Goal: Information Seeking & Learning: Find specific fact

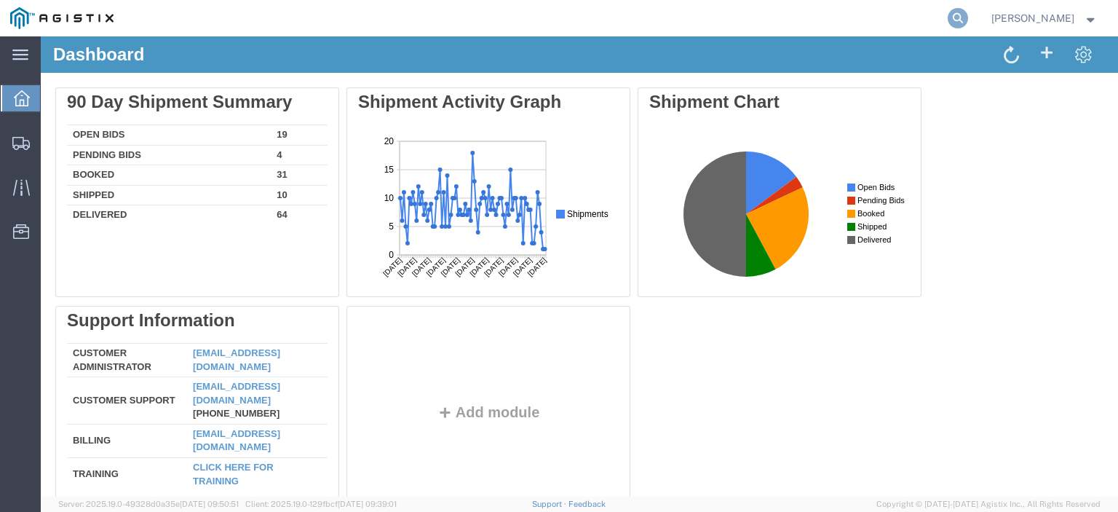
drag, startPoint x: 981, startPoint y: 20, endPoint x: 741, endPoint y: 4, distance: 240.7
click at [968, 20] on icon at bounding box center [957, 18] width 20 height 20
paste input "56847806"
type input "56847806"
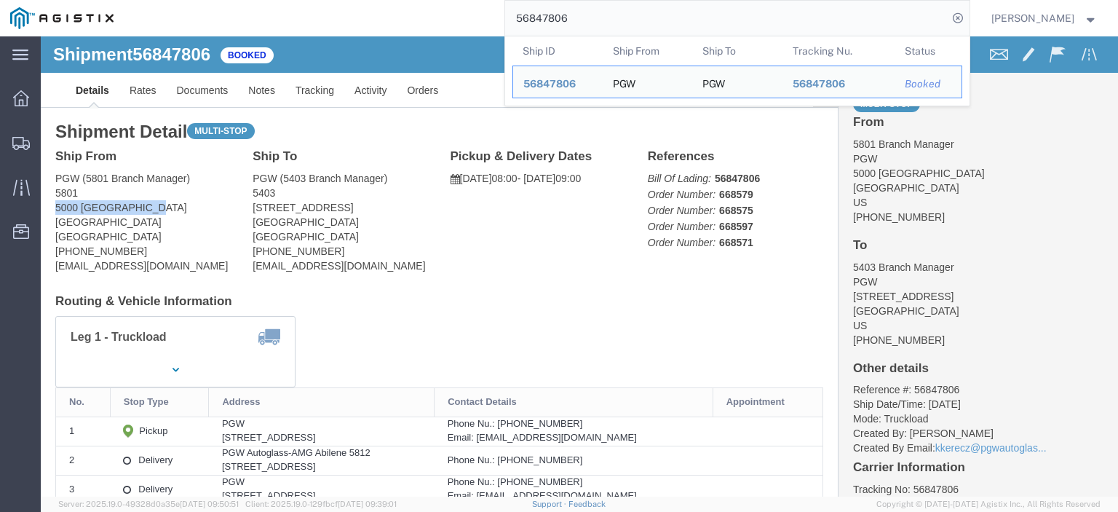
drag, startPoint x: 108, startPoint y: 172, endPoint x: 12, endPoint y: 172, distance: 96.0
click div "Ship From PGW (5801 Branch Manager) [STREET_ADDRESS] [PHONE_NUMBER] [EMAIL_ADDR…"
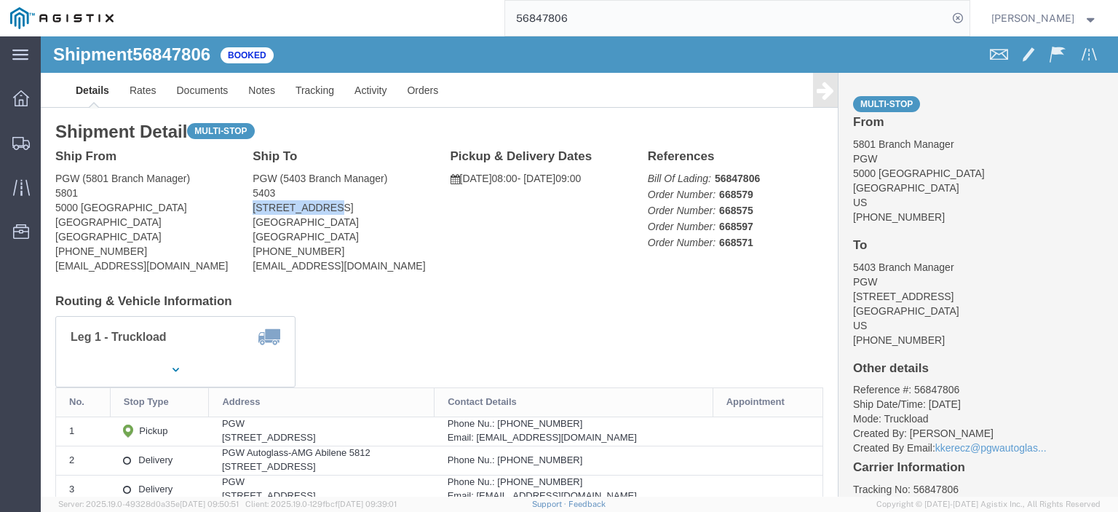
drag, startPoint x: 290, startPoint y: 172, endPoint x: 208, endPoint y: 177, distance: 82.4
click div "Ship To PGW (5403 Branch Manager) [STREET_ADDRESS] [PHONE_NUMBER] [EMAIL_ADDRES…"
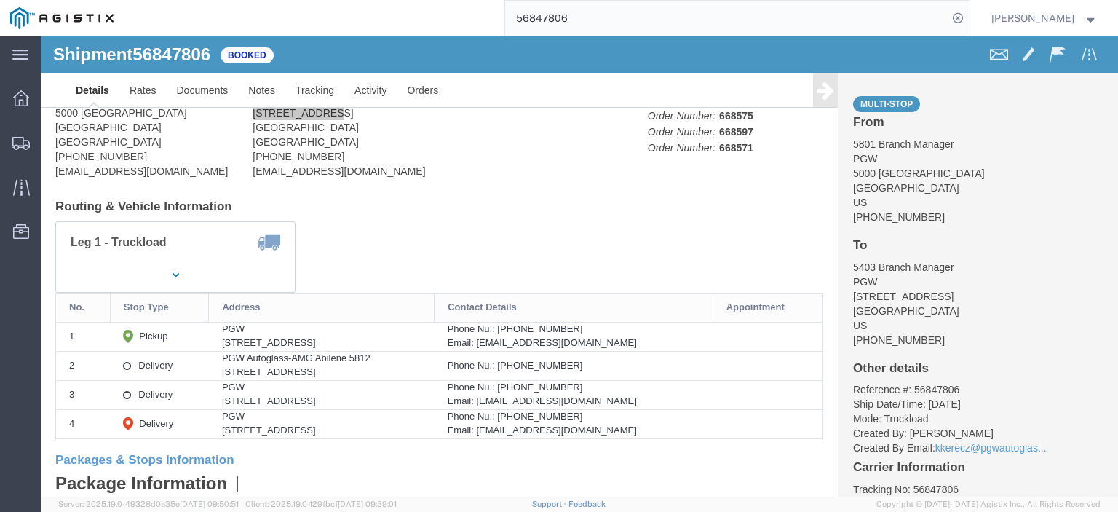
scroll to position [218, 0]
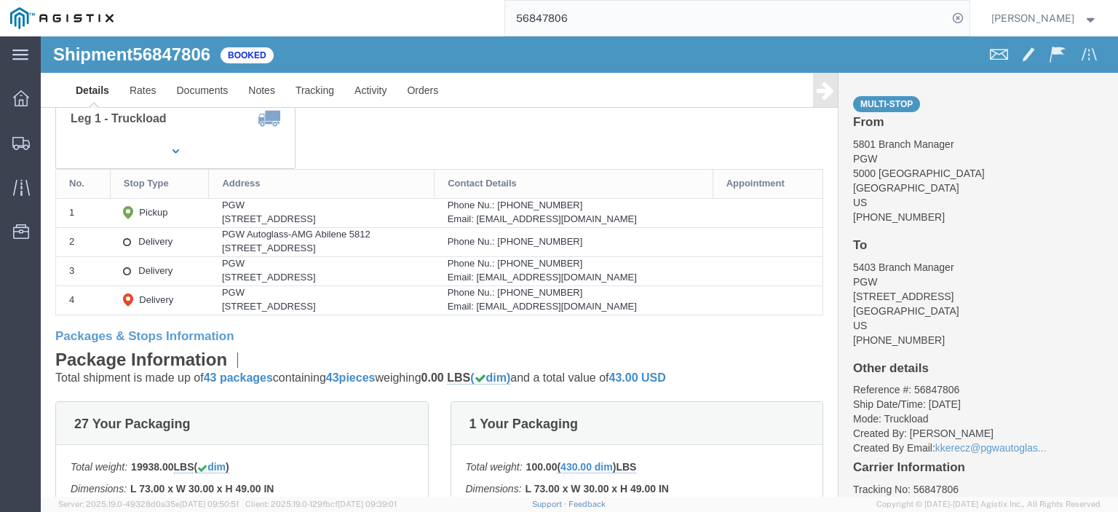
drag, startPoint x: 257, startPoint y: 212, endPoint x: 162, endPoint y: 213, distance: 95.3
click td "PGW Autoglass-AMG Abilene [STREET_ADDRESS]"
click div "[STREET_ADDRESS]"
drag, startPoint x: 260, startPoint y: 210, endPoint x: 173, endPoint y: 216, distance: 87.5
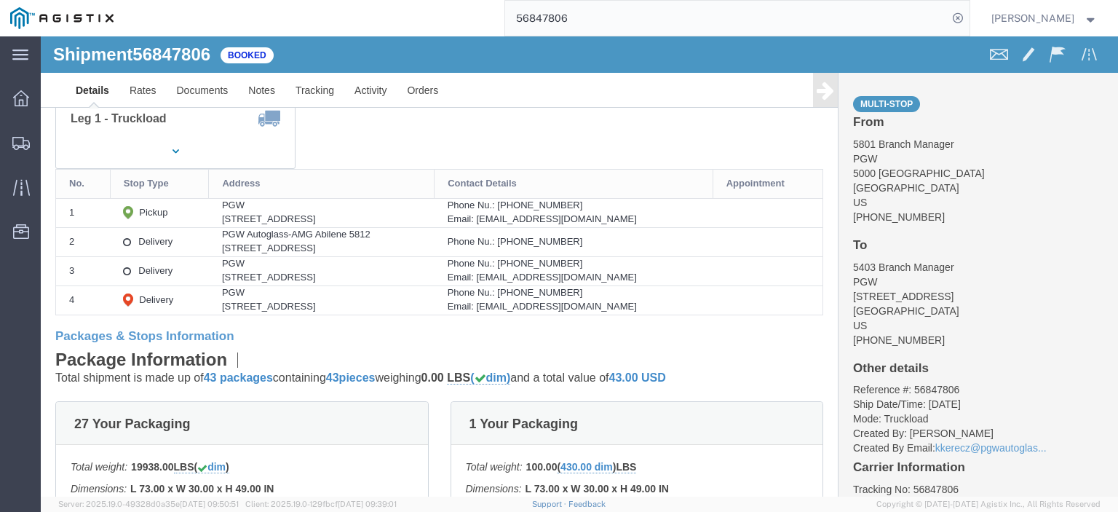
click div "[STREET_ADDRESS]"
copy div "[STREET_ADDRESS],"
drag, startPoint x: 326, startPoint y: 196, endPoint x: 172, endPoint y: 204, distance: 154.5
click div "PGW Autoglass-AMG Abilene 5812"
copy div "PGW Autoglass-AMG Abilene 5812"
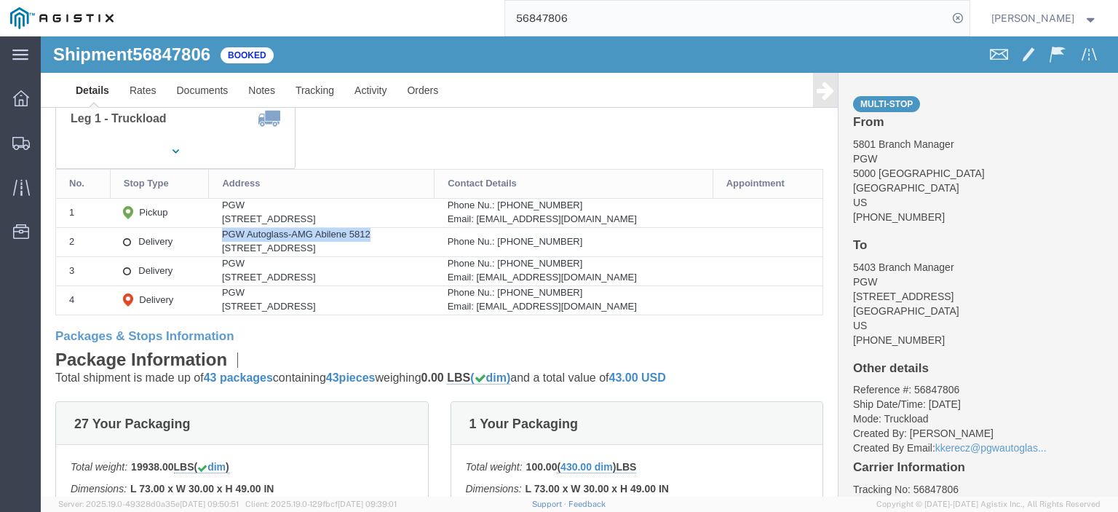
drag, startPoint x: 343, startPoint y: 215, endPoint x: 265, endPoint y: 216, distance: 78.6
click div "[STREET_ADDRESS]"
copy div "[GEOGRAPHIC_DATA], [GEOGRAPHIC_DATA], 79602"
drag, startPoint x: 560, startPoint y: 207, endPoint x: 502, endPoint y: 207, distance: 57.5
click div "Phone Nu.: [PHONE_NUMBER]"
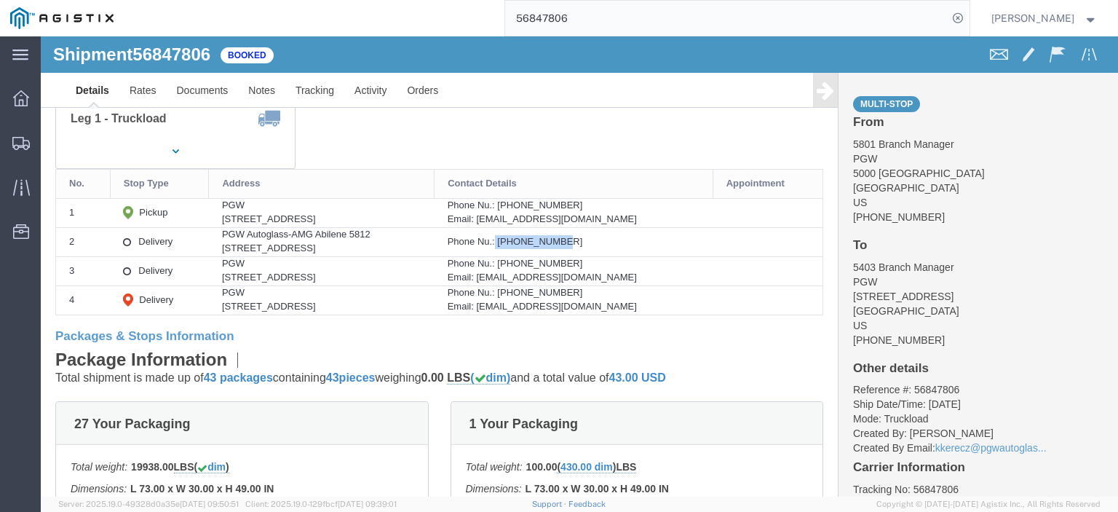
copy div "[PHONE_NUMBER]"
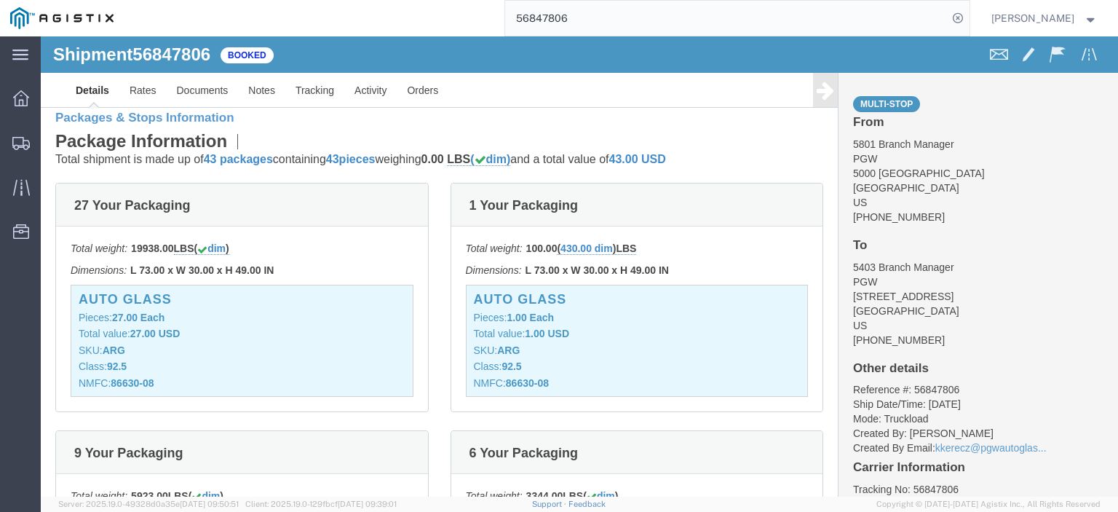
scroll to position [146, 0]
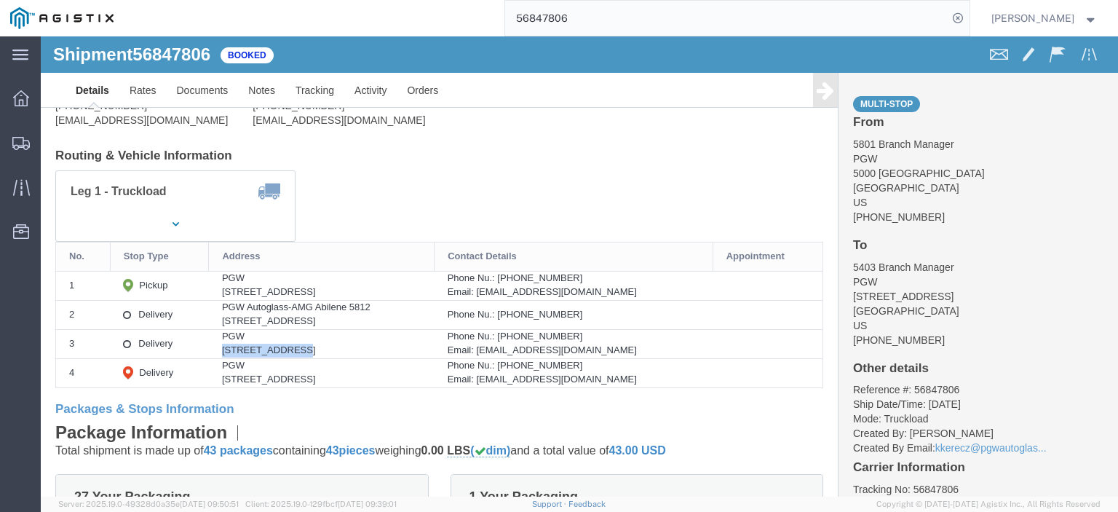
drag, startPoint x: 242, startPoint y: 311, endPoint x: 161, endPoint y: 317, distance: 81.7
click td "PGW [STREET_ADDRESS]"
copy div "[STREET_ADDRESS]"
click div "PGW"
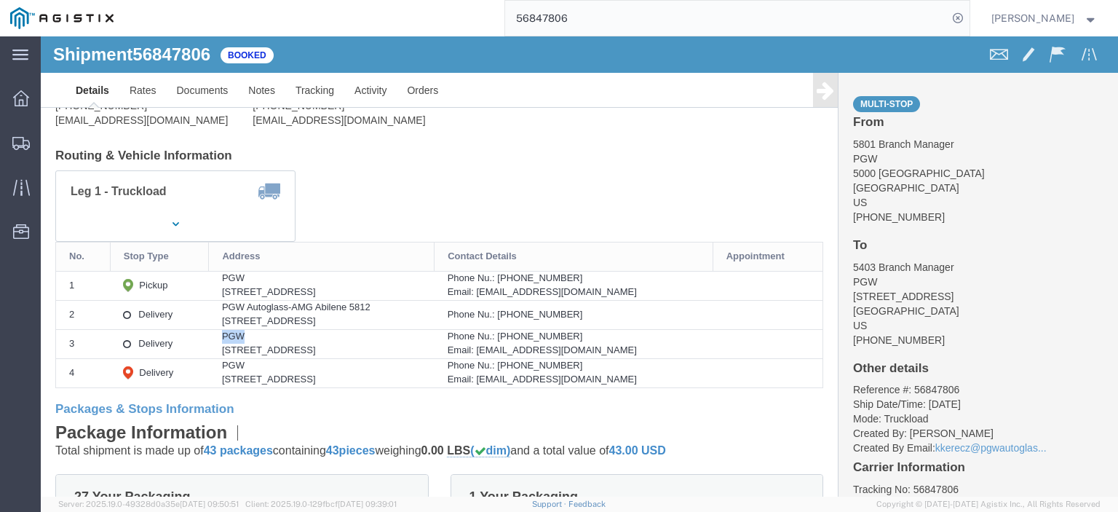
copy div "PGW"
drag, startPoint x: 333, startPoint y: 312, endPoint x: 252, endPoint y: 315, distance: 80.8
click div "[STREET_ADDRESS]"
drag, startPoint x: 260, startPoint y: 315, endPoint x: 319, endPoint y: 330, distance: 60.7
click div "PGW"
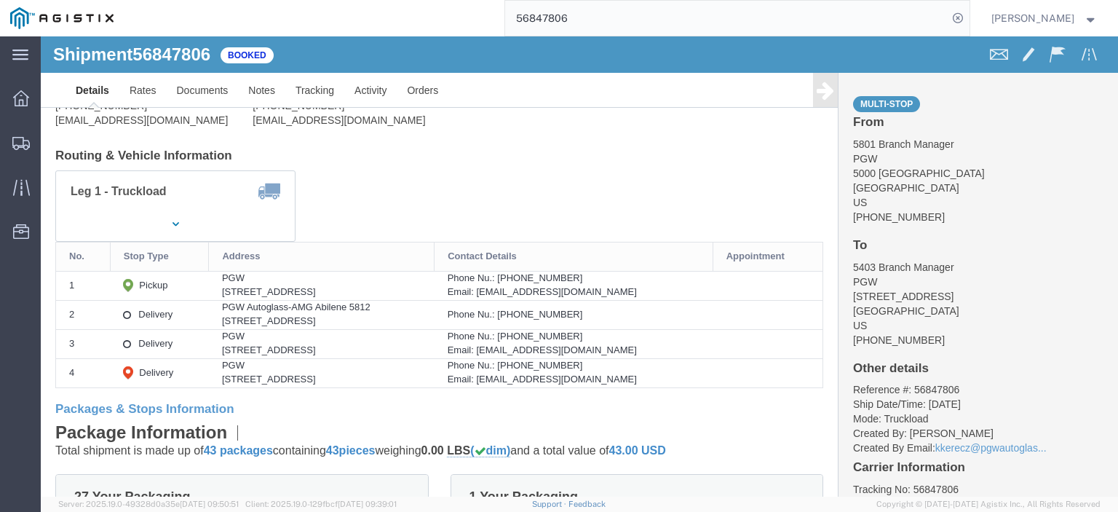
drag, startPoint x: 332, startPoint y: 314, endPoint x: 252, endPoint y: 314, distance: 80.0
click div "[STREET_ADDRESS]"
copy div "[GEOGRAPHIC_DATA], [GEOGRAPHIC_DATA], 79423"
drag, startPoint x: 602, startPoint y: 314, endPoint x: 479, endPoint y: 318, distance: 122.3
click div "Email: [EMAIL_ADDRESS][DOMAIN_NAME]"
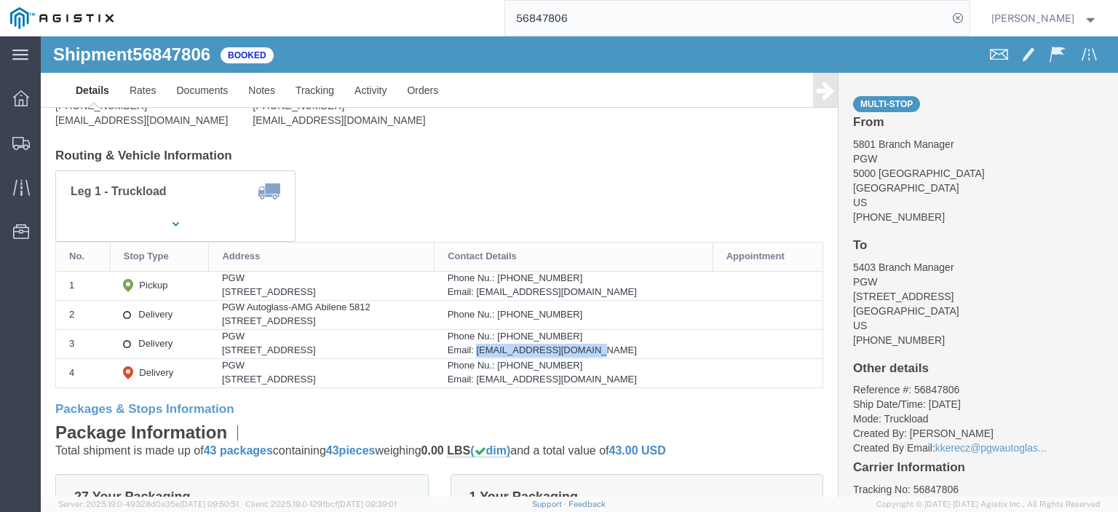
copy div "[EMAIL_ADDRESS][DOMAIN_NAME]"
drag, startPoint x: 569, startPoint y: 298, endPoint x: 501, endPoint y: 303, distance: 68.6
click div "Phone Nu.: [PHONE_NUMBER]"
copy div "[PHONE_NUMBER]"
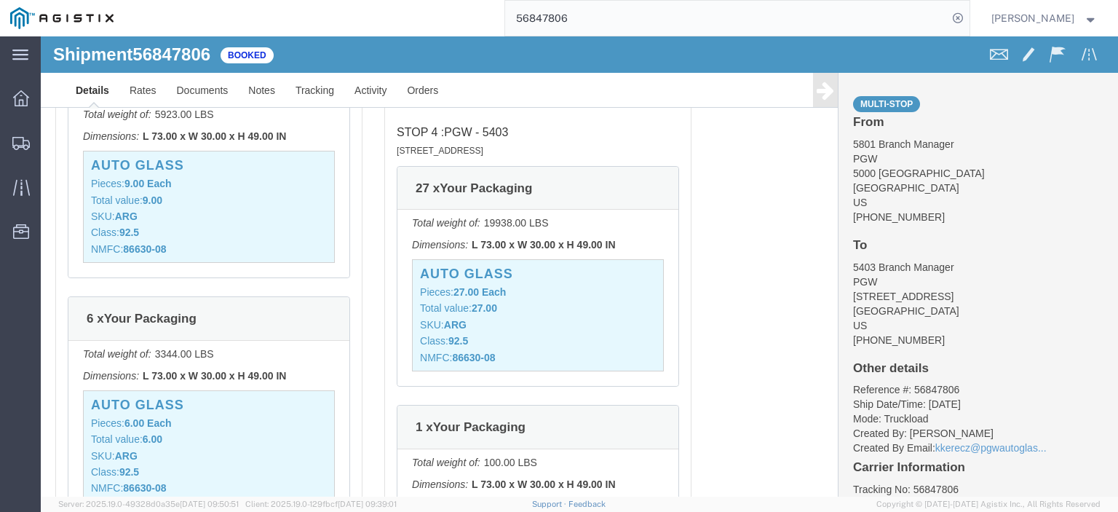
scroll to position [1528, 0]
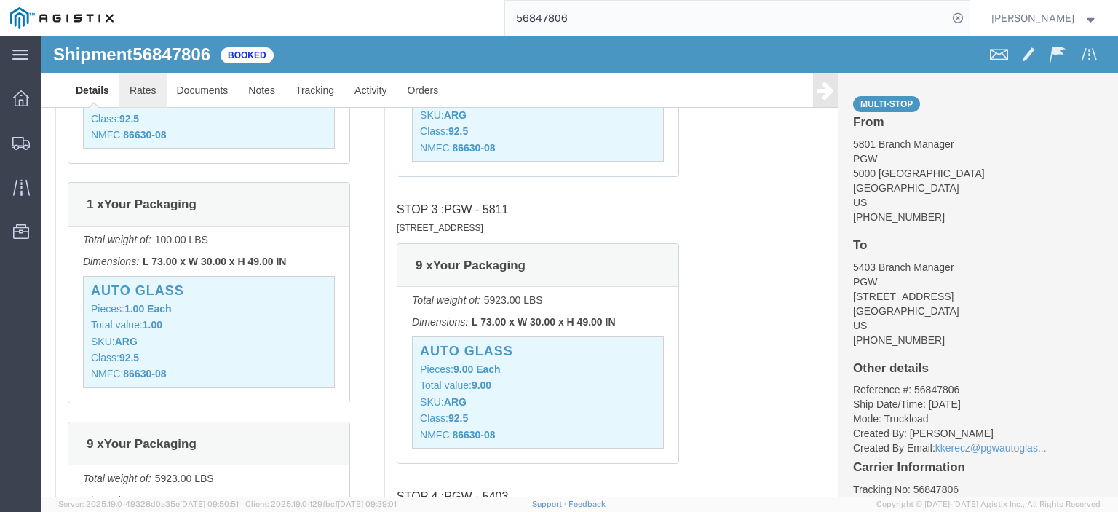
click link "Rates"
